Goal: Find specific page/section: Find specific page/section

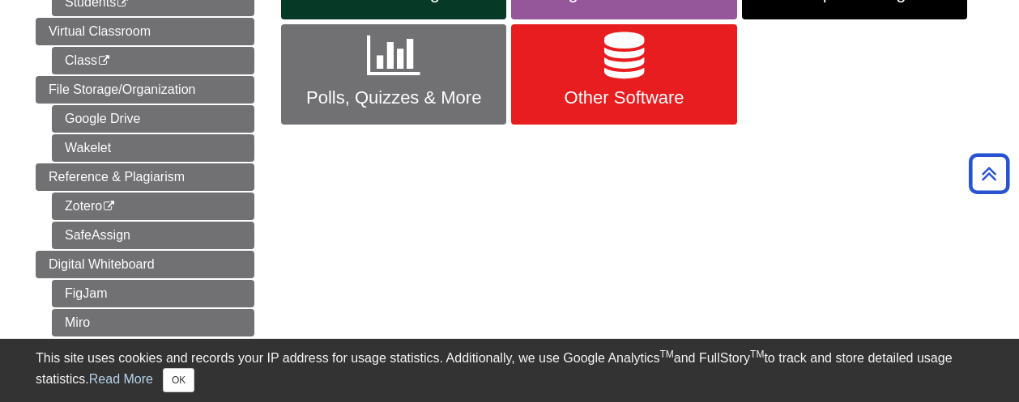
scroll to position [405, 0]
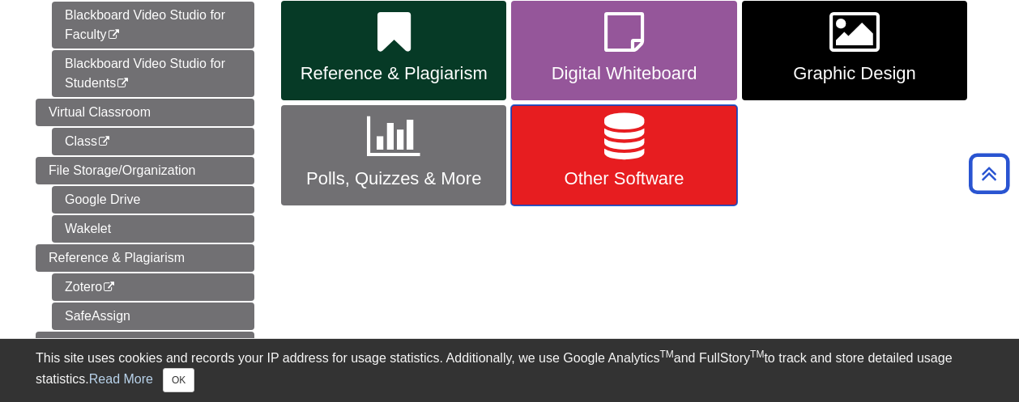
click at [653, 188] on span "Other Software" at bounding box center [623, 178] width 201 height 21
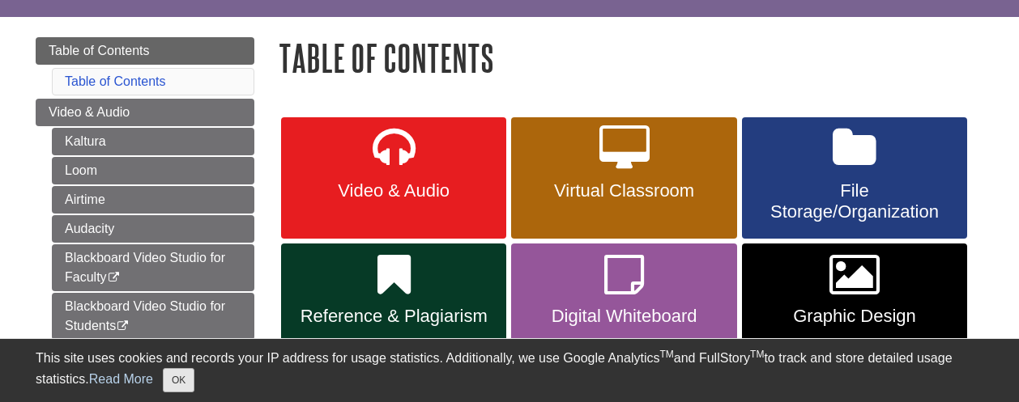
scroll to position [243, 0]
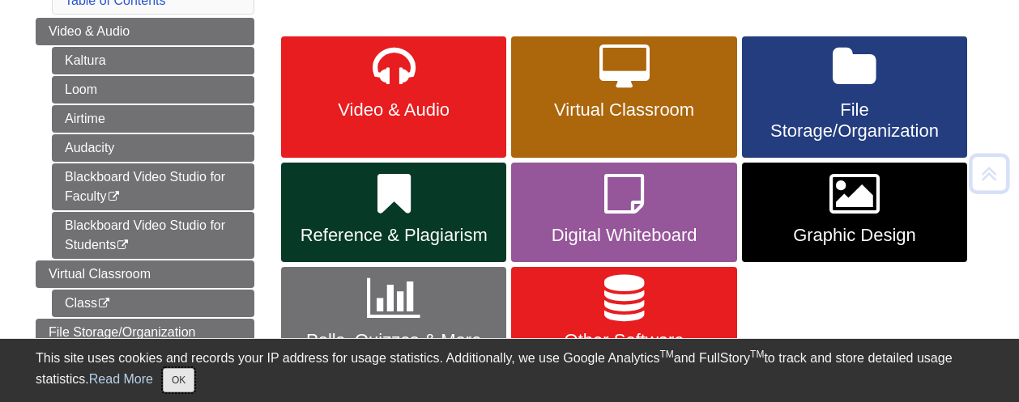
click at [183, 376] on button "OK" at bounding box center [179, 380] width 32 height 24
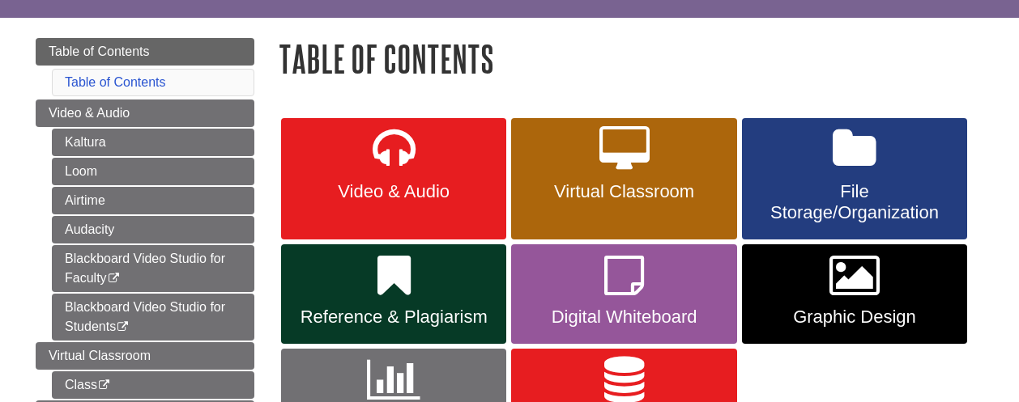
scroll to position [162, 0]
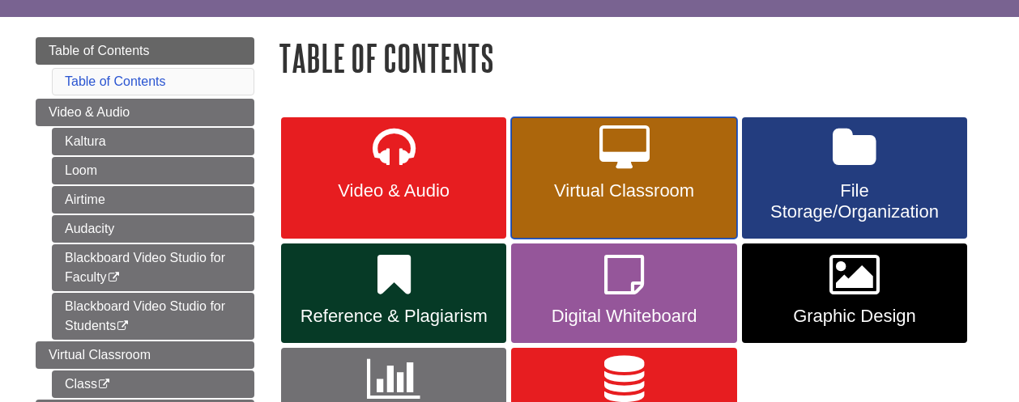
click at [610, 177] on link "Virtual Classroom" at bounding box center [623, 177] width 225 height 121
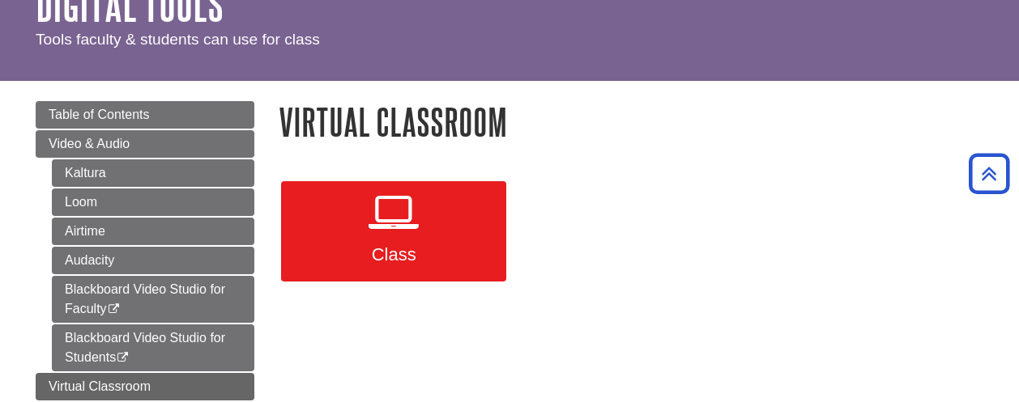
scroll to position [81, 0]
